Goal: Transaction & Acquisition: Obtain resource

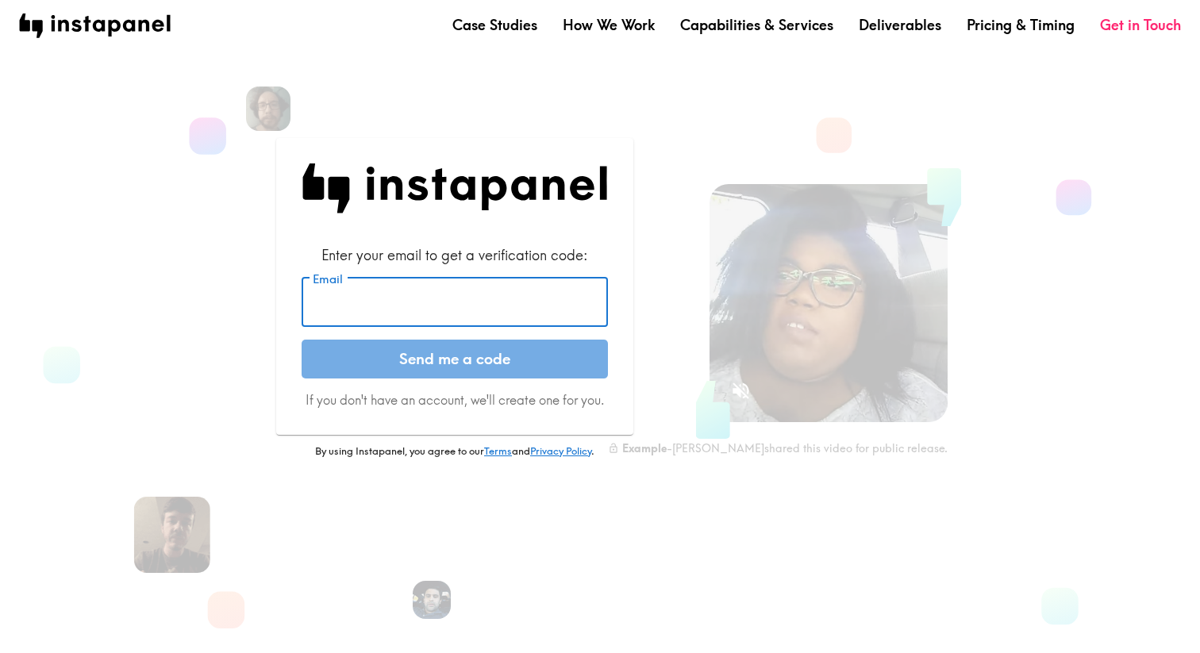
click at [529, 309] on input "Email" at bounding box center [455, 302] width 306 height 49
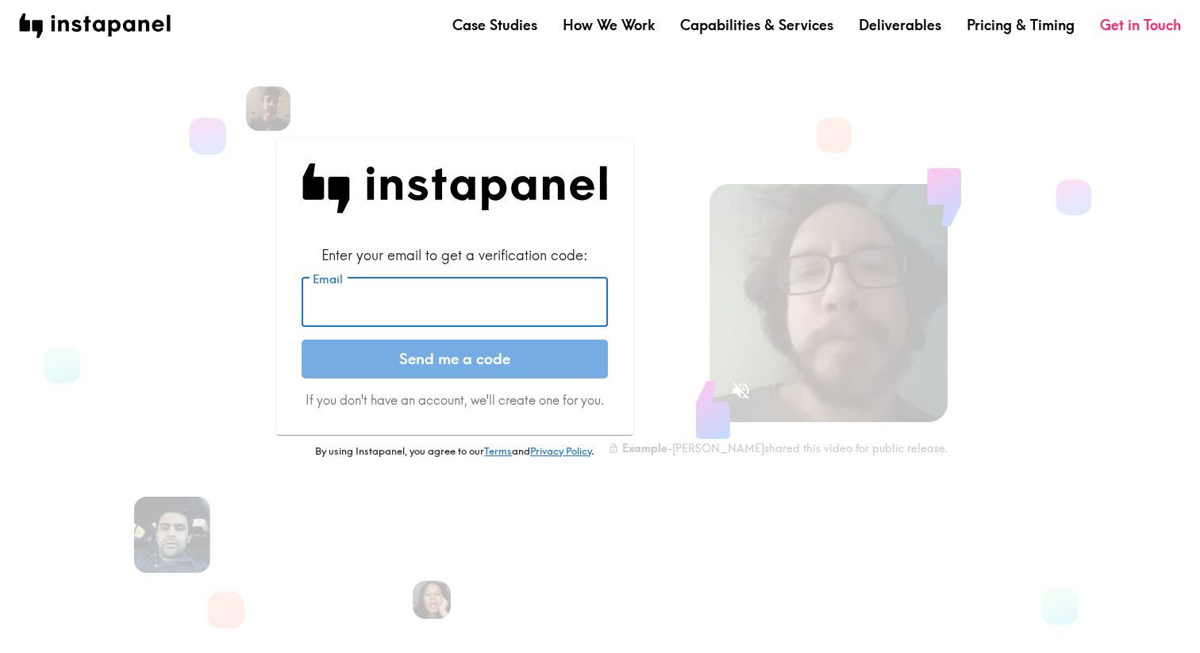
type input "jdanielle.stogdill@gmail.com"
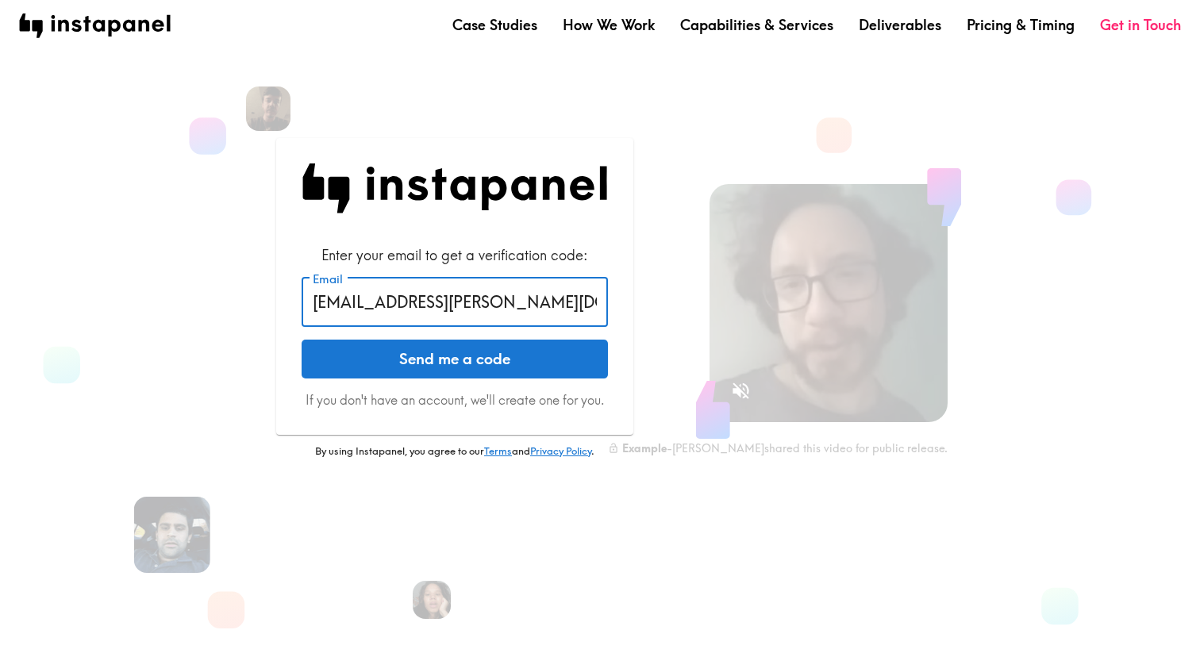
click at [525, 367] on button "Send me a code" at bounding box center [455, 360] width 306 height 40
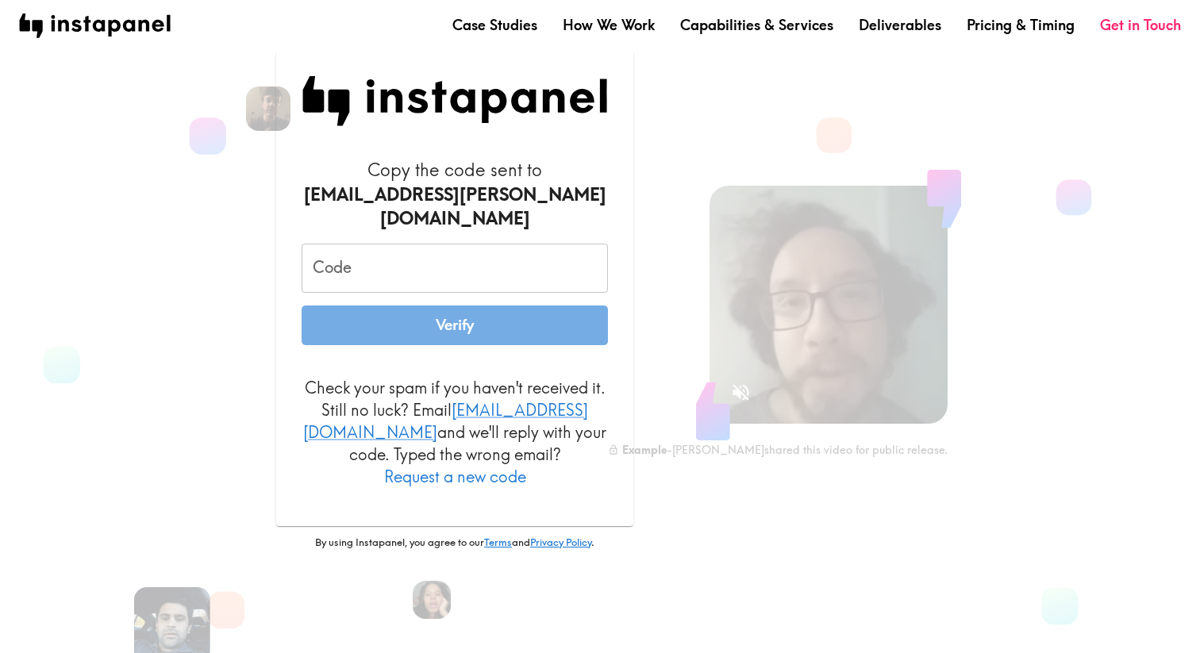
click at [370, 263] on input "Code" at bounding box center [455, 268] width 306 height 49
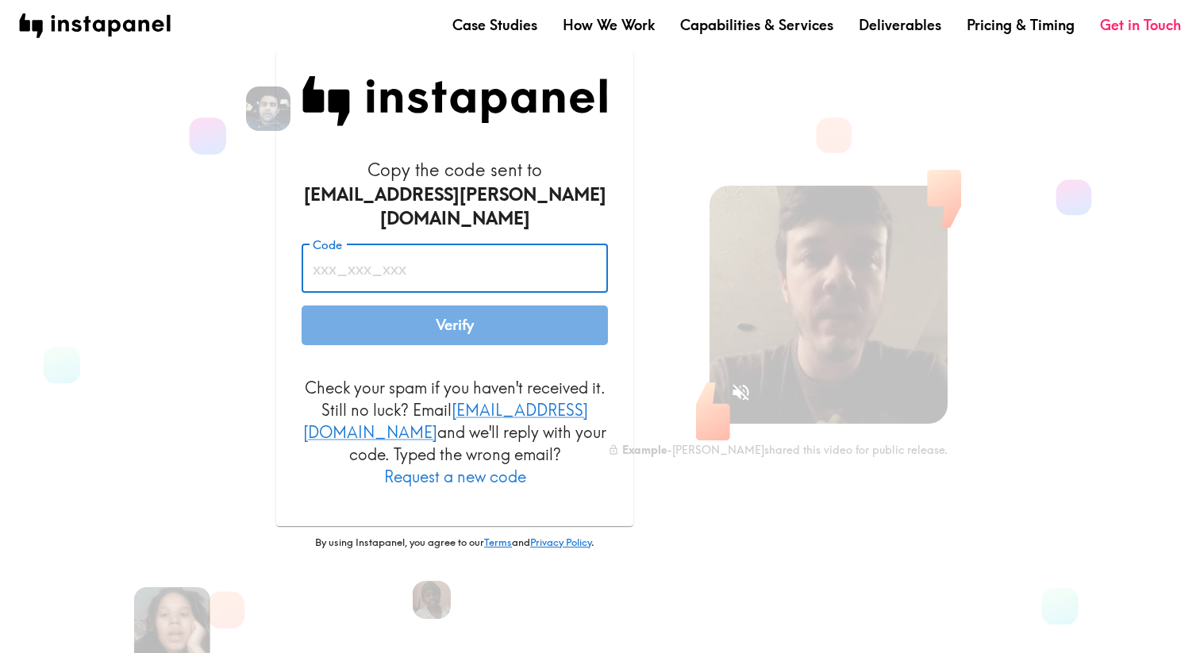
paste input "N2G_dPg_7EG"
type input "N2G_dPg_7EG"
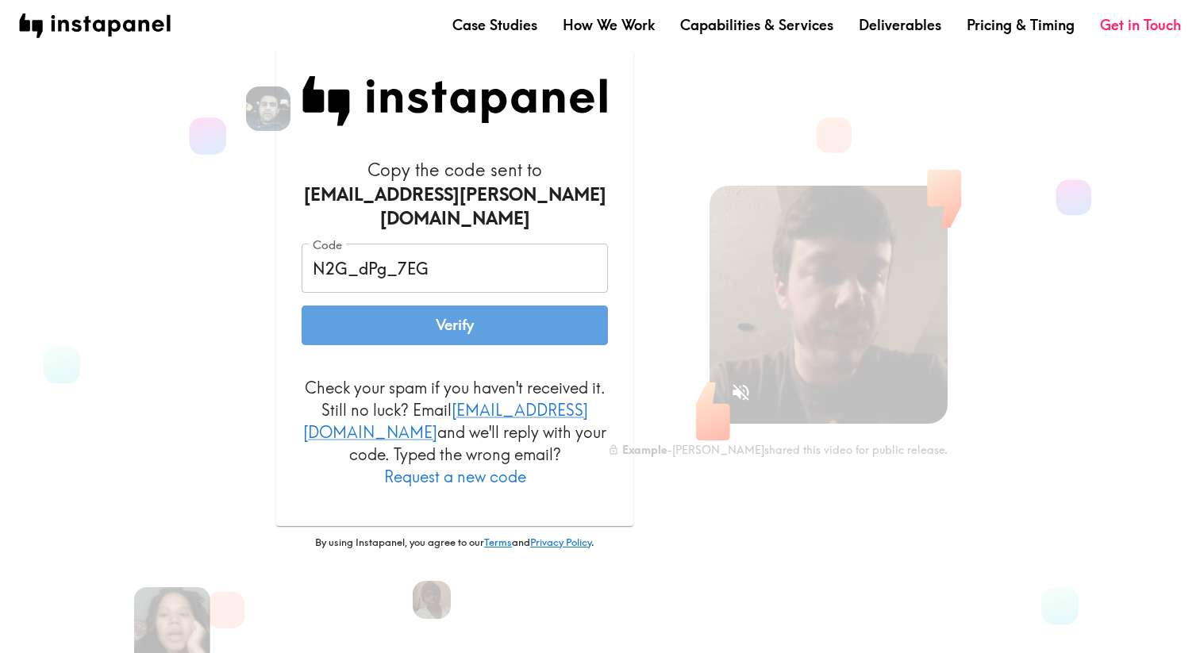
click at [399, 325] on button "Verify" at bounding box center [455, 326] width 306 height 40
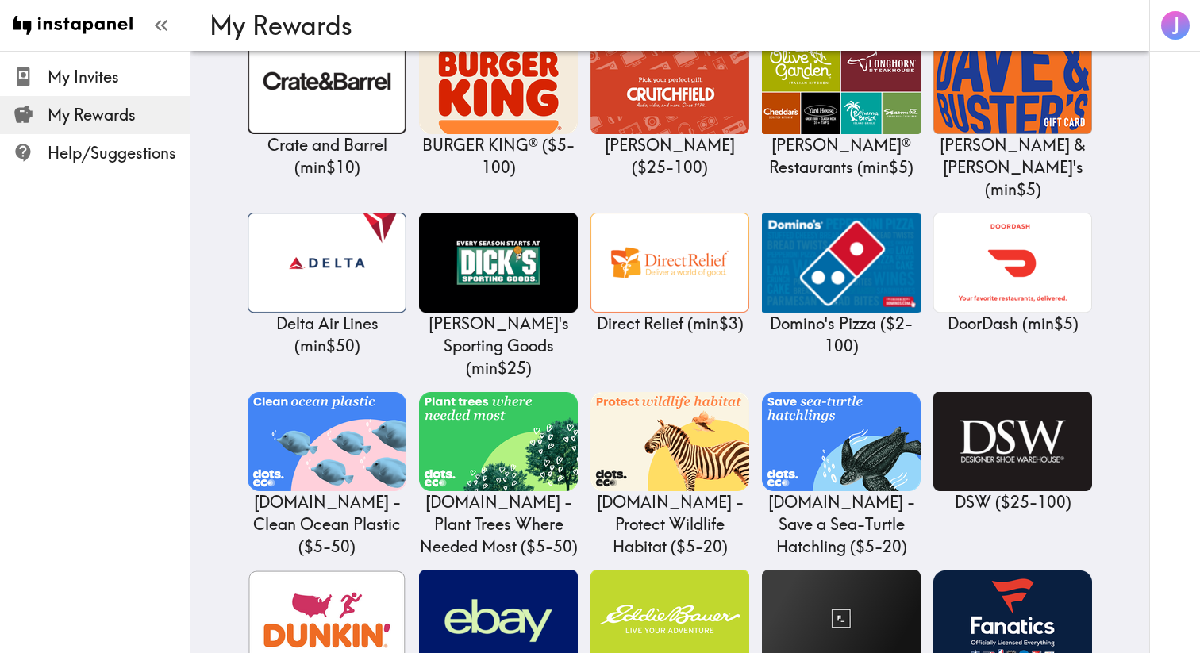
scroll to position [2587, 0]
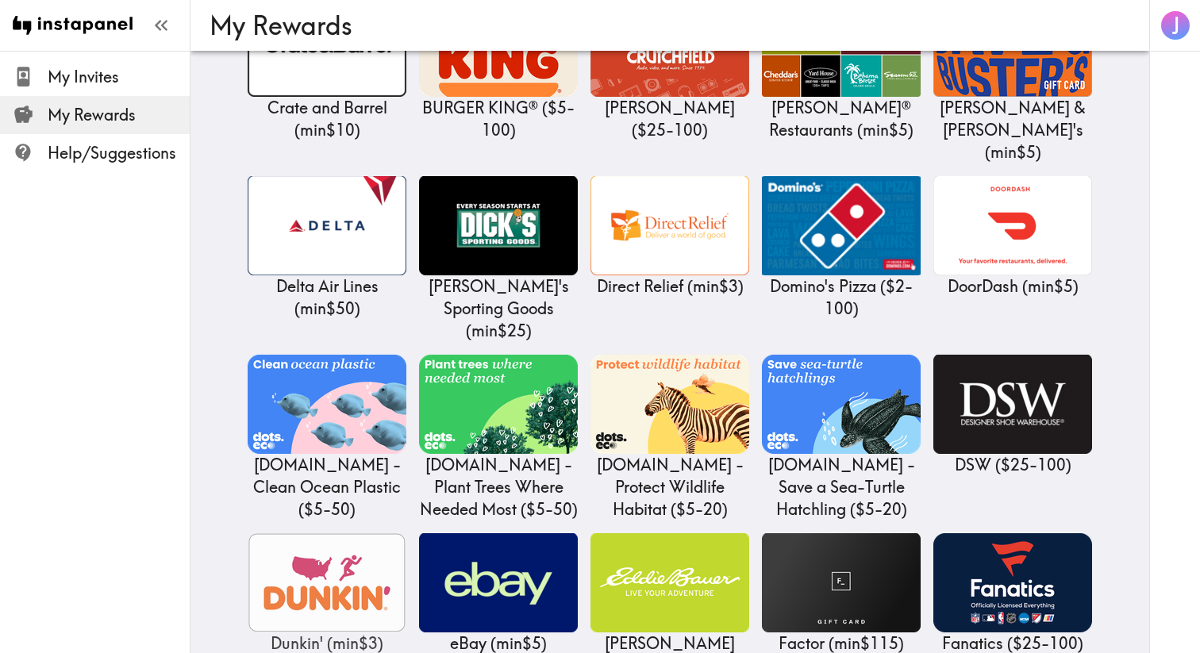
click at [286, 533] on img at bounding box center [327, 582] width 159 height 99
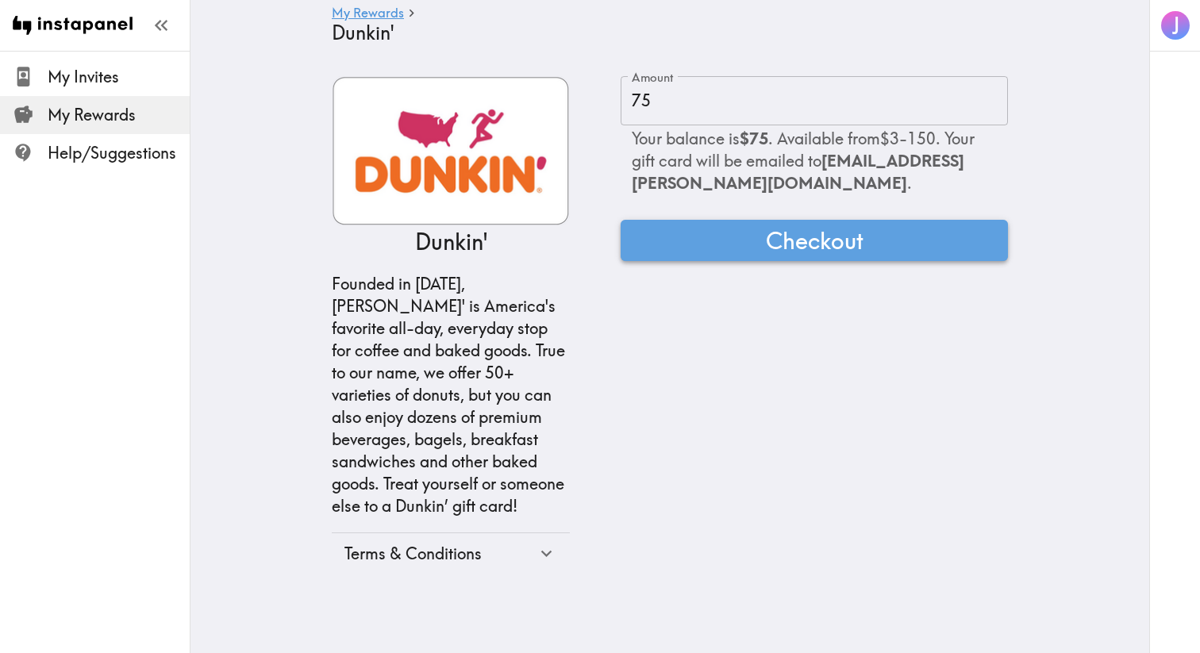
click at [711, 234] on button "Checkout" at bounding box center [814, 240] width 387 height 41
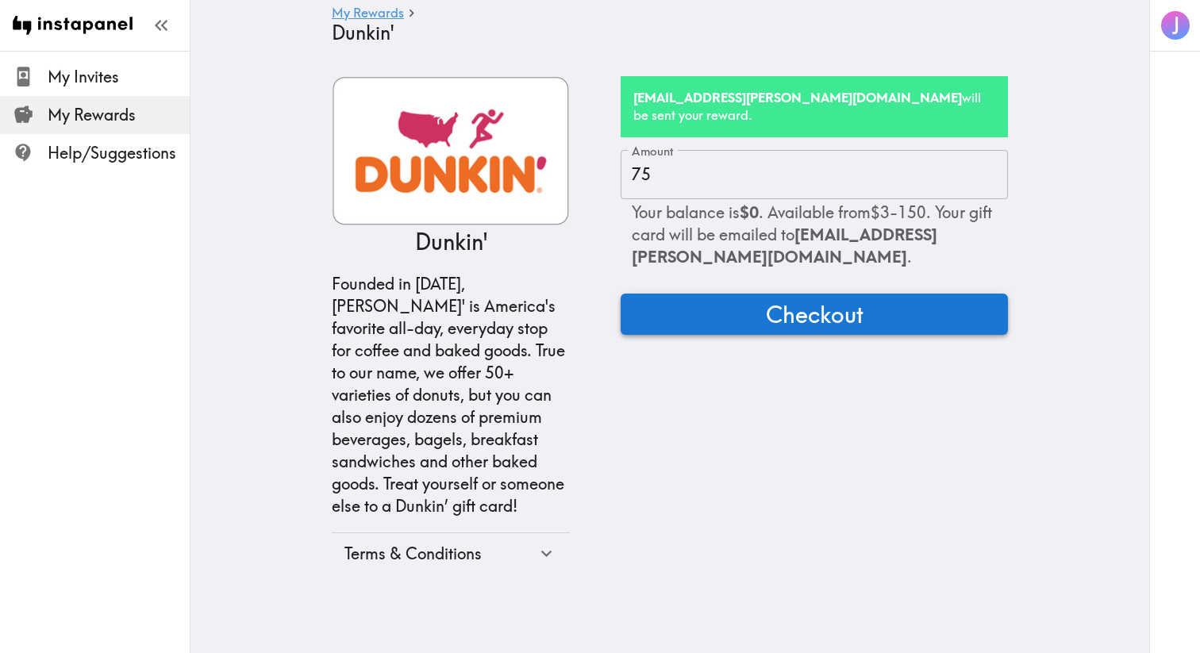
click at [753, 310] on button "Checkout" at bounding box center [814, 314] width 387 height 41
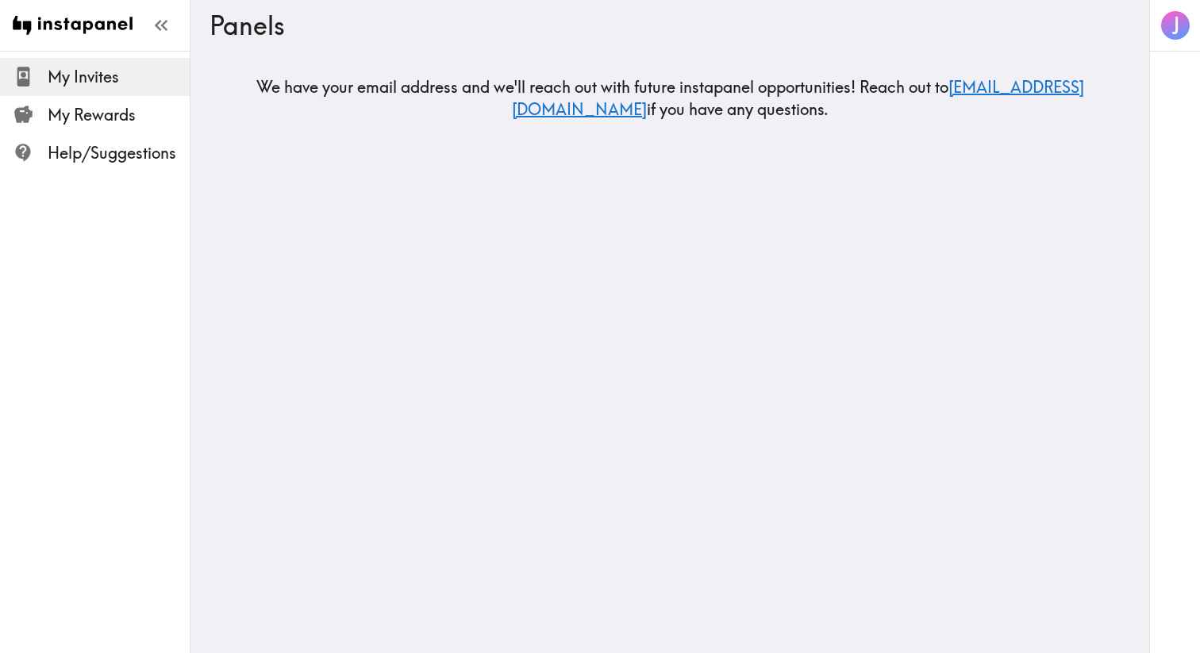
click at [93, 87] on span "My Invites" at bounding box center [119, 77] width 142 height 22
click at [92, 123] on span "My Rewards" at bounding box center [119, 115] width 142 height 22
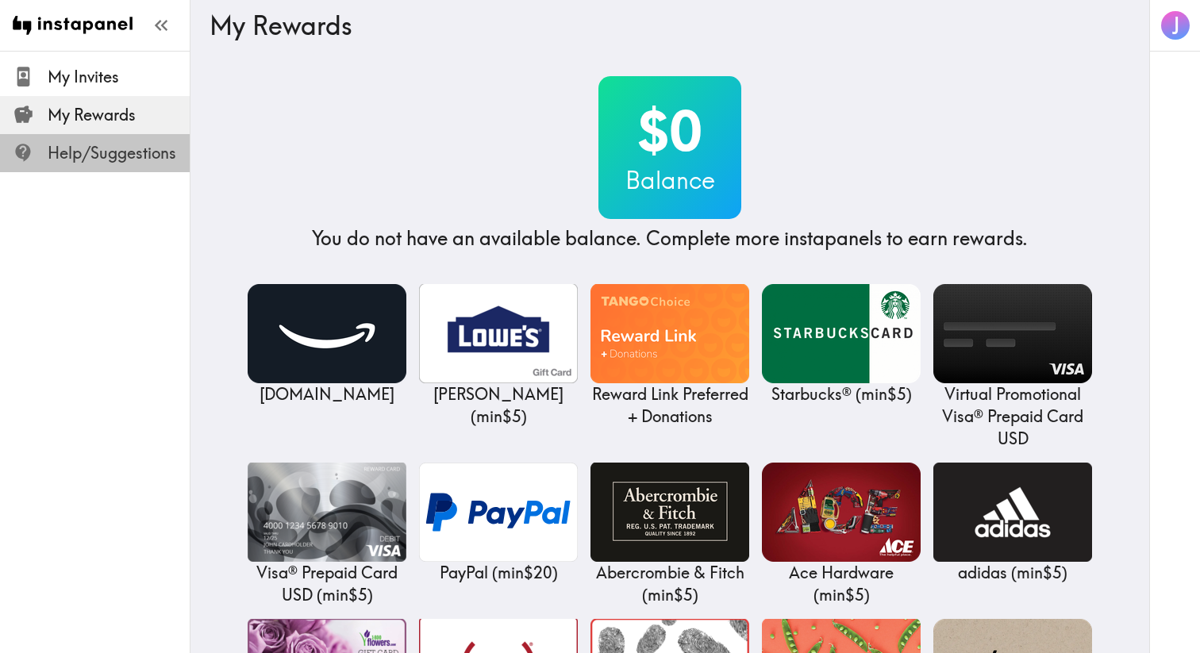
click at [93, 157] on span "Help/Suggestions" at bounding box center [119, 153] width 142 height 22
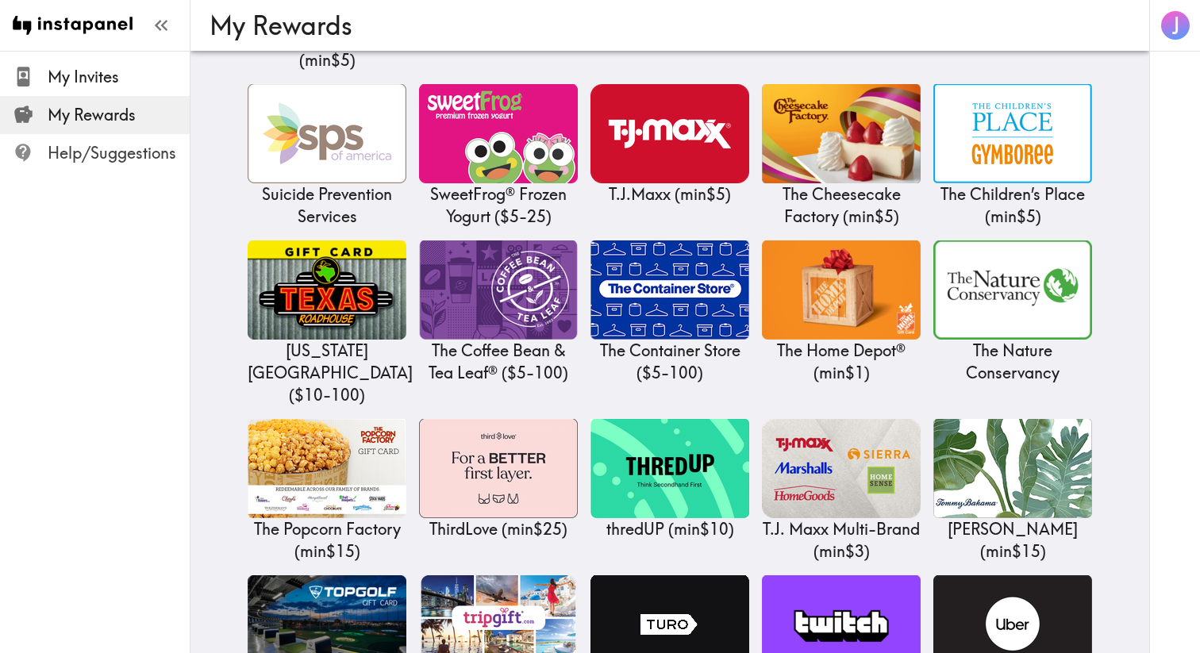
scroll to position [7937, 0]
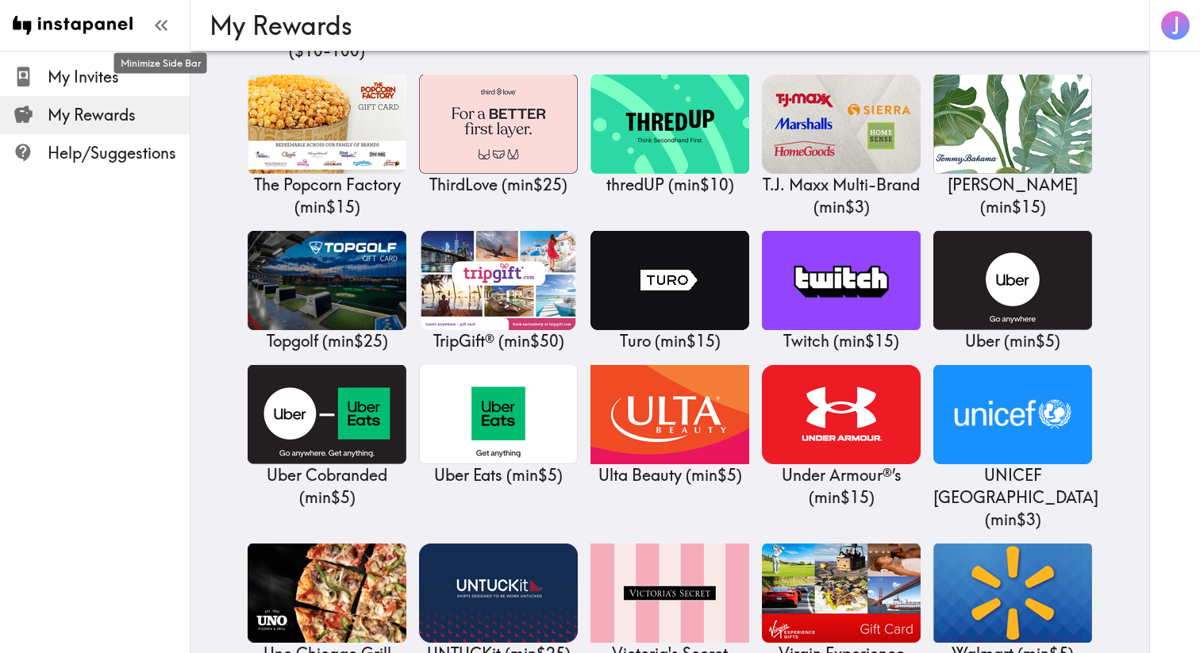
click at [154, 23] on icon "button" at bounding box center [160, 24] width 21 height 21
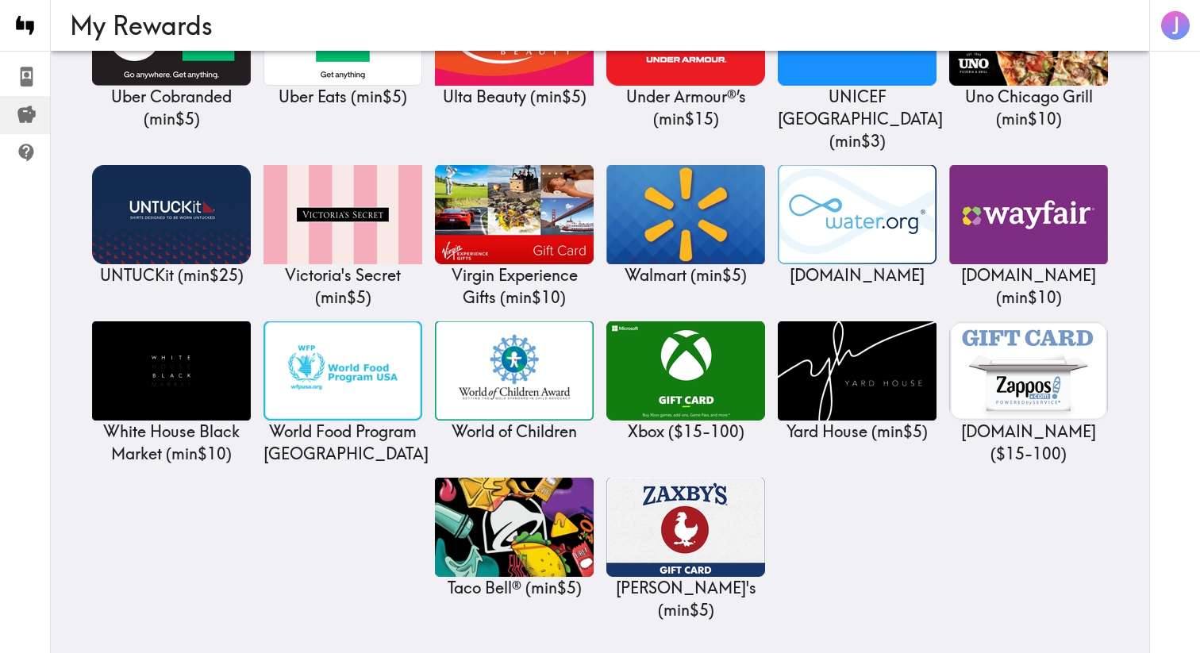
scroll to position [6664, 0]
